Goal: Information Seeking & Learning: Find specific fact

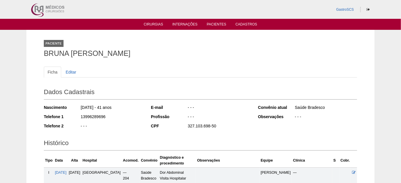
click at [151, 21] on ul "Cirurgias Internações Pacientes Cadastros" at bounding box center [200, 24] width 401 height 11
click at [209, 24] on link "Pacientes" at bounding box center [216, 24] width 19 height 5
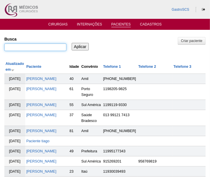
click at [22, 48] on input "Busca" at bounding box center [35, 48] width 62 height 8
type input "[PERSON_NAME]"
click at [72, 43] on input "Aplicar" at bounding box center [80, 47] width 17 height 8
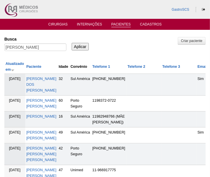
click at [86, 45] on input "Aplicar" at bounding box center [80, 47] width 17 height 8
click at [49, 131] on link "[PERSON_NAME] [PERSON_NAME]" at bounding box center [41, 136] width 30 height 10
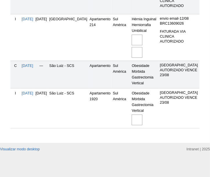
scroll to position [316, 0]
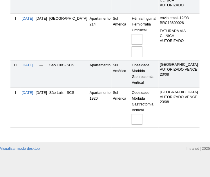
click at [132, 125] on img at bounding box center [137, 119] width 11 height 11
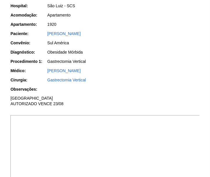
scroll to position [132, 0]
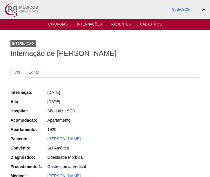
scroll to position [132, 0]
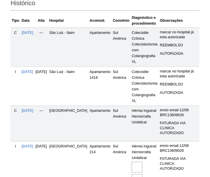
scroll to position [105, 0]
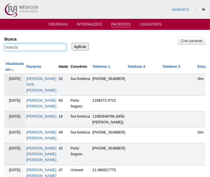
click at [42, 49] on input "marcia" at bounding box center [35, 48] width 62 height 8
type input "thiago"
click at [72, 43] on input "Aplicar" at bounding box center [80, 47] width 17 height 8
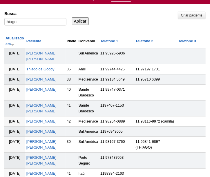
scroll to position [26, 0]
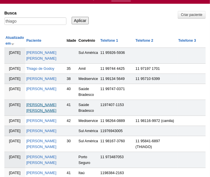
click at [42, 113] on link "[PERSON_NAME] [PERSON_NAME]" at bounding box center [41, 108] width 30 height 10
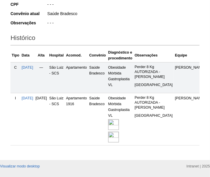
scroll to position [158, 0]
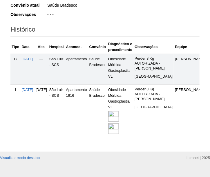
click at [119, 121] on img at bounding box center [113, 116] width 11 height 11
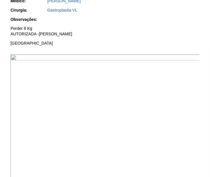
scroll to position [211, 0]
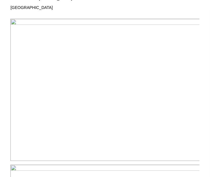
drag, startPoint x: 84, startPoint y: 10, endPoint x: 73, endPoint y: 5, distance: 12.6
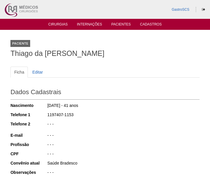
scroll to position [158, 0]
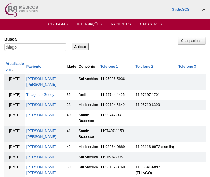
scroll to position [26, 0]
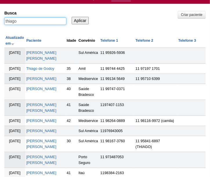
click at [38, 21] on input "thiago" at bounding box center [35, 21] width 62 height 8
type input "wnilwesley"
click at [72, 17] on input "Aplicar" at bounding box center [80, 21] width 17 height 8
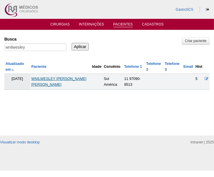
drag, startPoint x: 64, startPoint y: 77, endPoint x: 68, endPoint y: 79, distance: 4.9
click at [64, 77] on link "WNILWESLEY [PERSON_NAME]" at bounding box center [58, 82] width 55 height 10
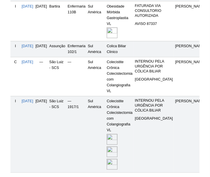
scroll to position [264, 0]
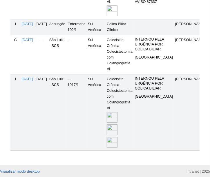
click at [118, 123] on img at bounding box center [112, 117] width 11 height 11
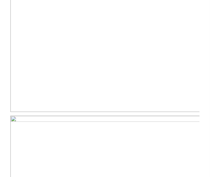
scroll to position [237, 0]
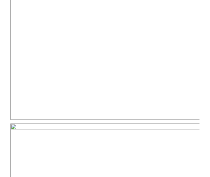
click at [156, 79] on img at bounding box center [105, 49] width 190 height 142
